Goal: Task Accomplishment & Management: Use online tool/utility

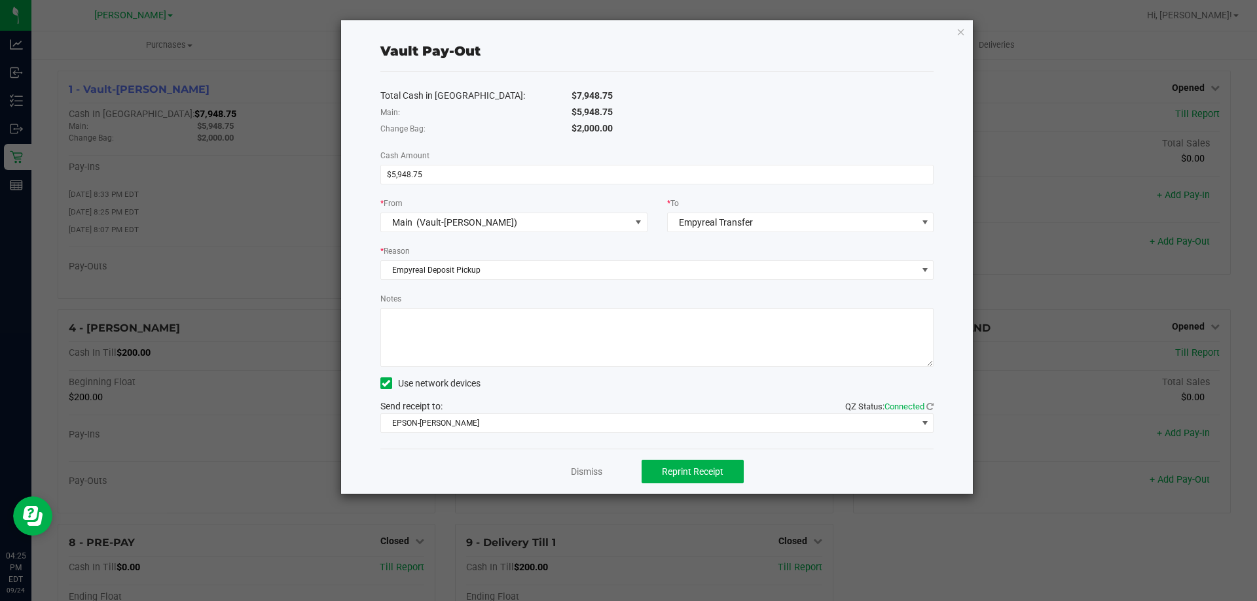
click at [253, 260] on ngb-modal-window "Vault Pay-Out Total Cash in Vault: $7,948.75 Main: $5,948.75 Change Bag: $2,000…" at bounding box center [633, 300] width 1266 height 601
click at [963, 32] on icon "button" at bounding box center [960, 32] width 9 height 16
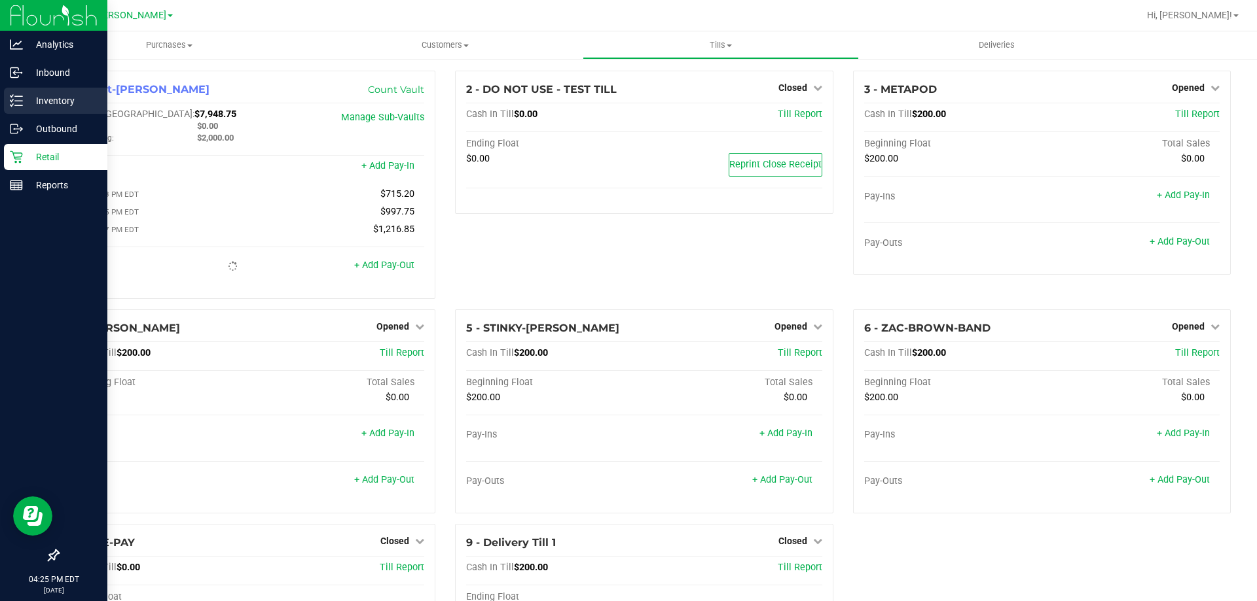
click at [50, 92] on div "Inventory" at bounding box center [55, 101] width 103 height 26
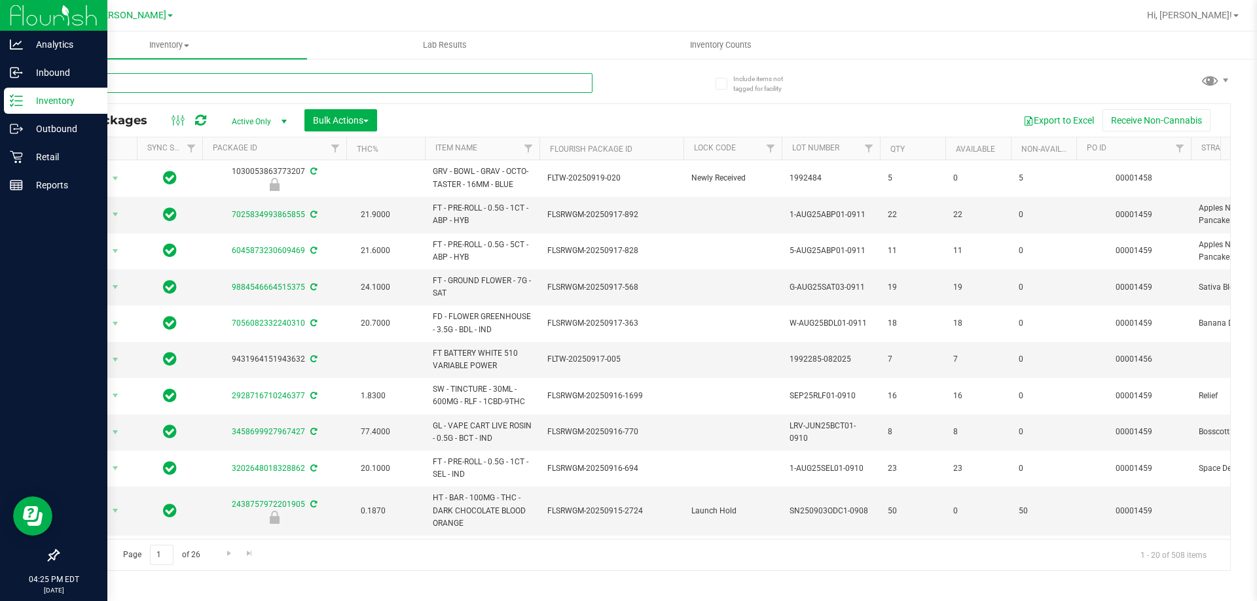
click at [216, 82] on input "text" at bounding box center [325, 83] width 535 height 20
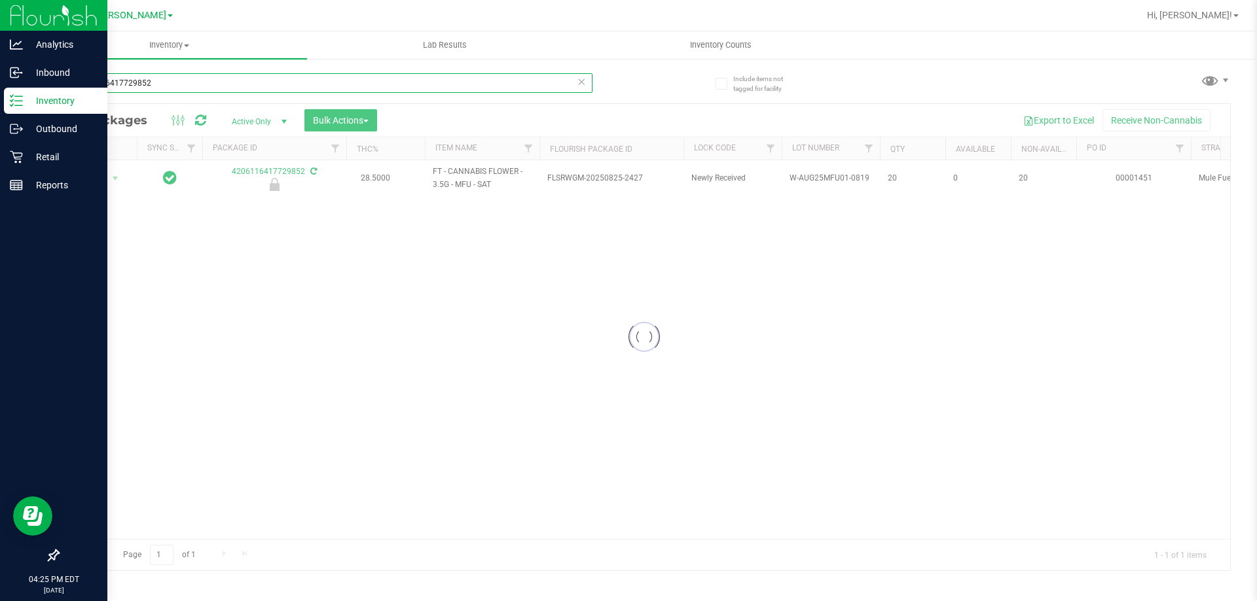
type input "4206116417729852"
click at [115, 178] on div at bounding box center [643, 337] width 1171 height 467
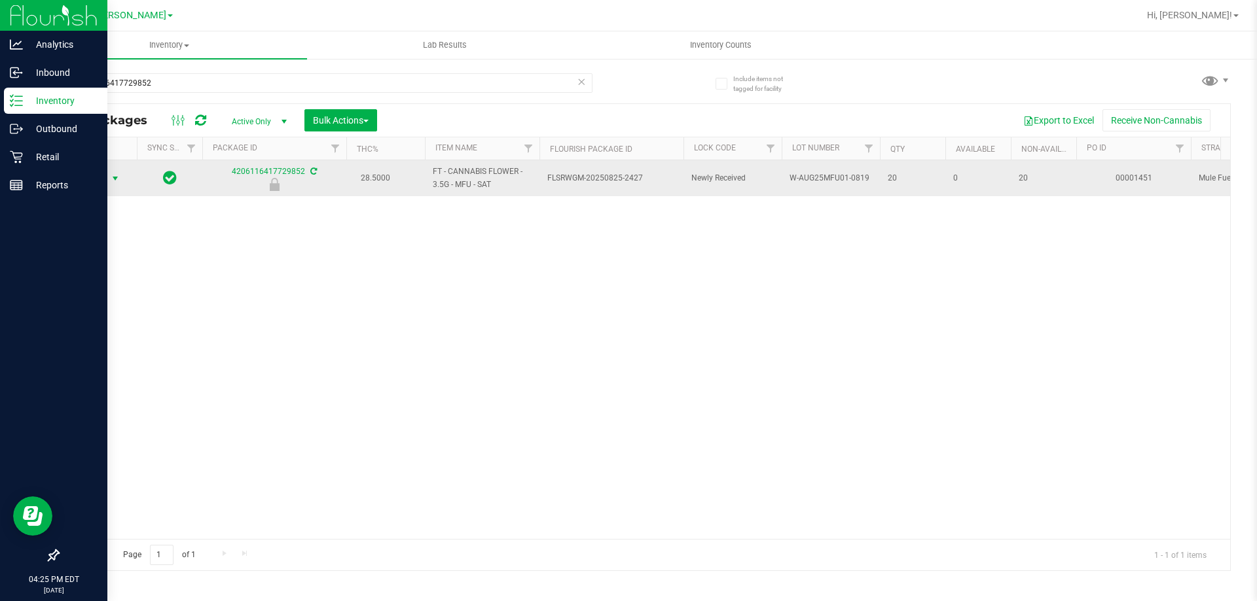
click at [113, 177] on span "select" at bounding box center [115, 178] width 10 height 10
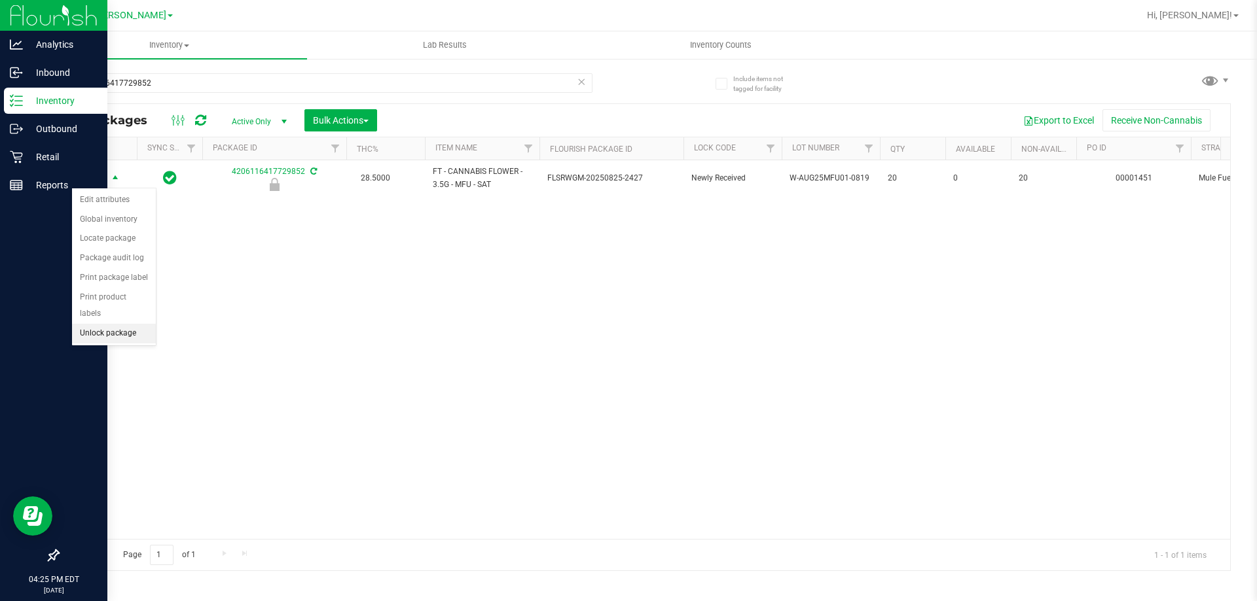
click at [116, 324] on li "Unlock package" at bounding box center [114, 334] width 84 height 20
